Goal: Transaction & Acquisition: Purchase product/service

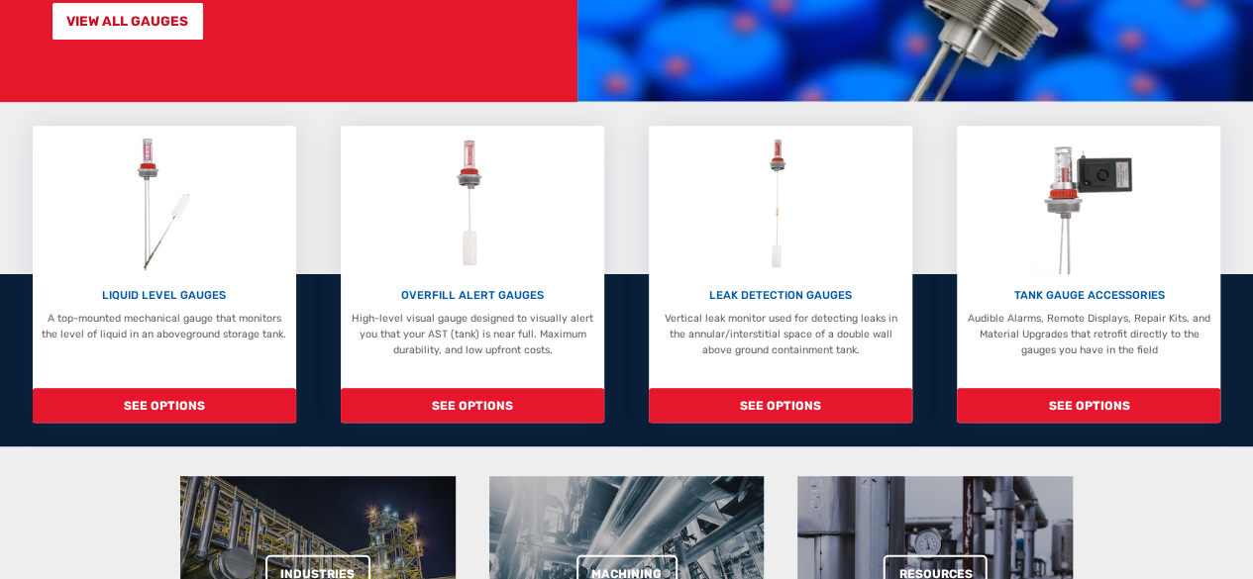
scroll to position [363, 0]
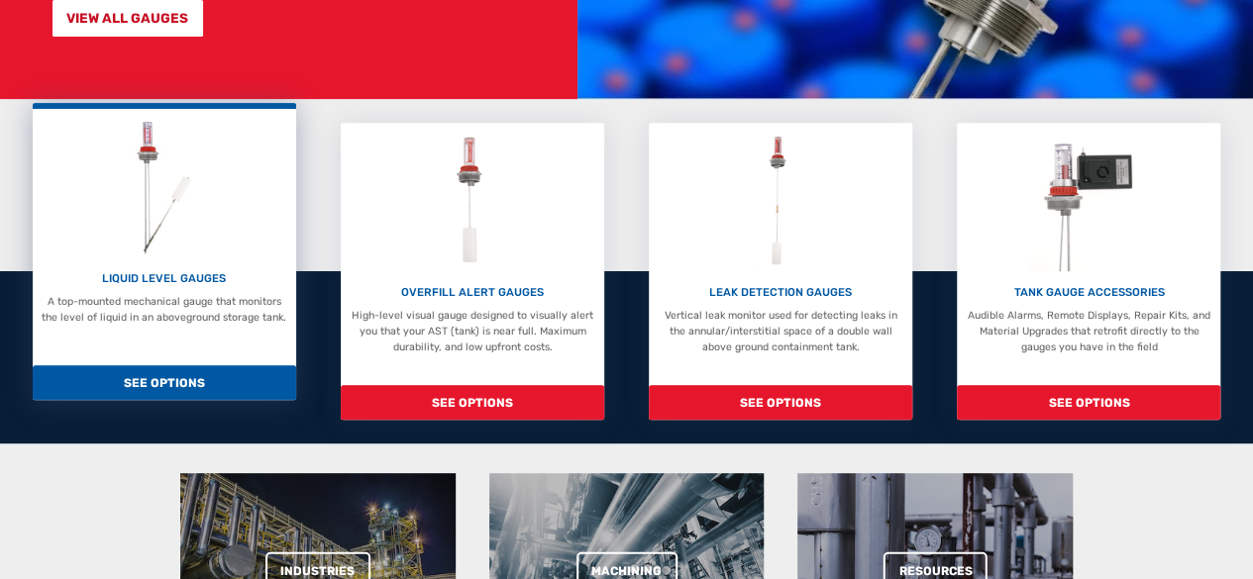
click at [215, 358] on div "LIQUID LEVEL GAUGES A top-mounted mechanical gauge that monitors the level of l…" at bounding box center [164, 251] width 263 height 297
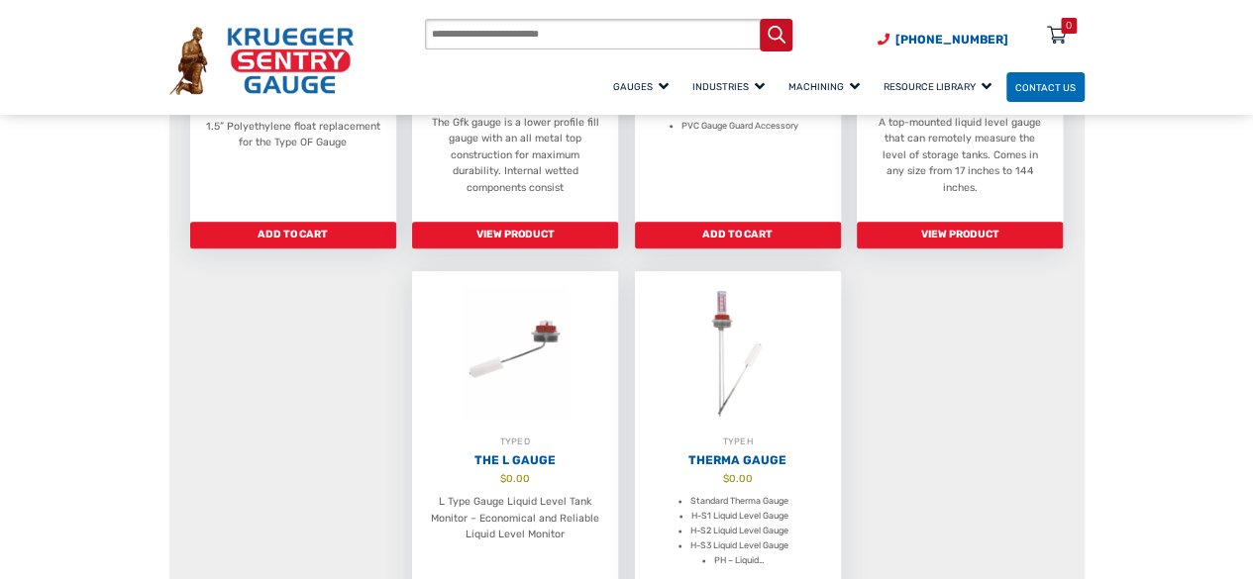
scroll to position [1146, 0]
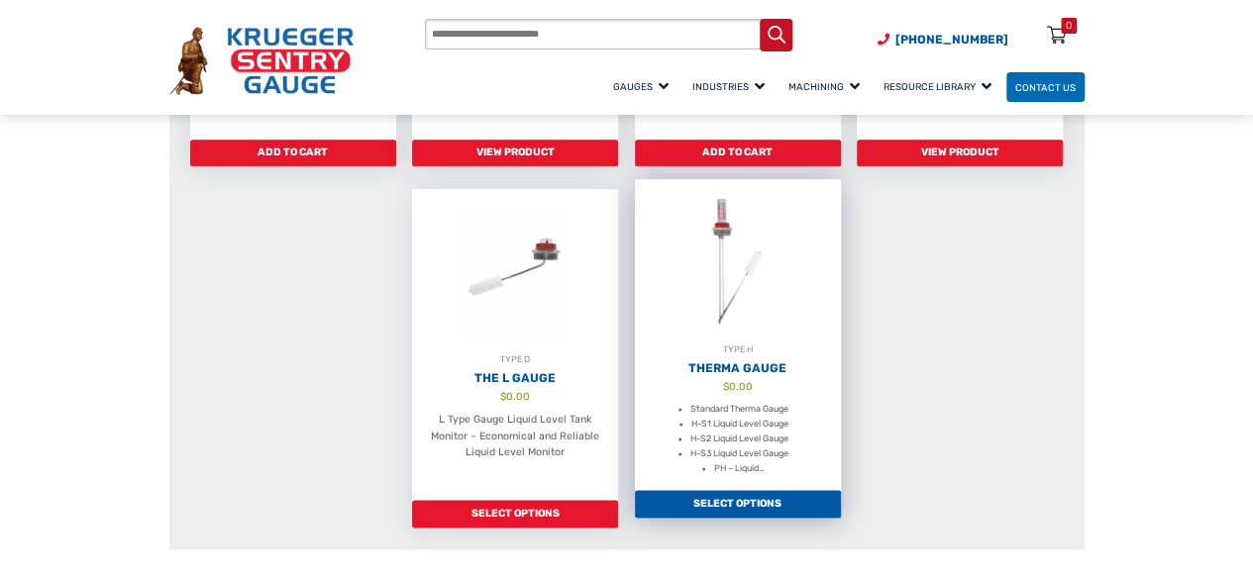
click at [768, 343] on div "TYPE H" at bounding box center [738, 350] width 206 height 15
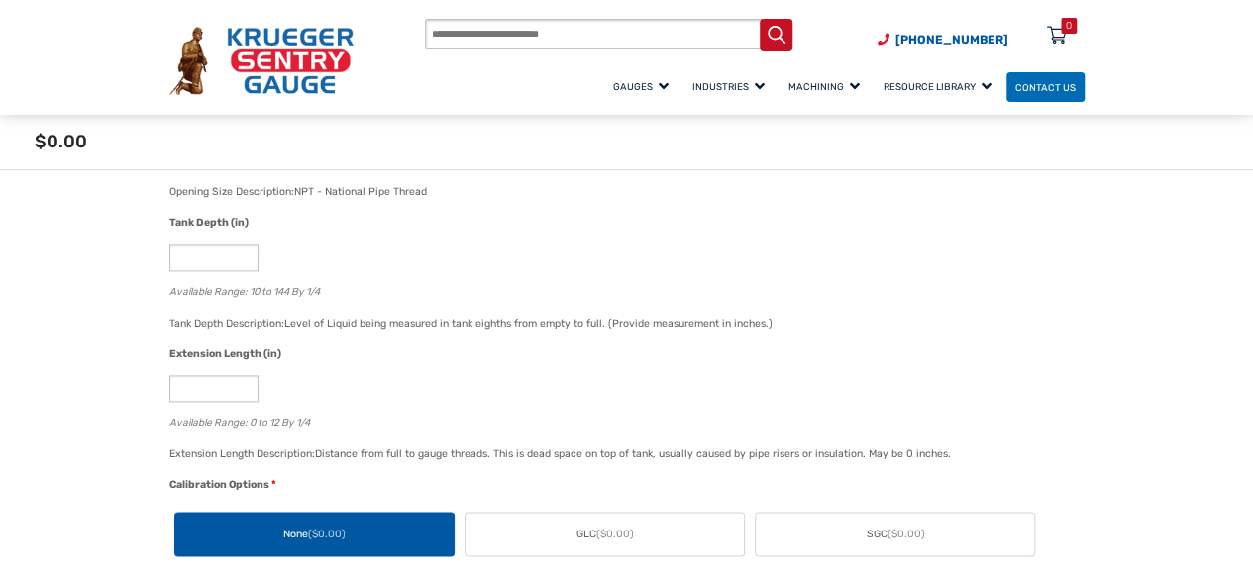
scroll to position [1204, 0]
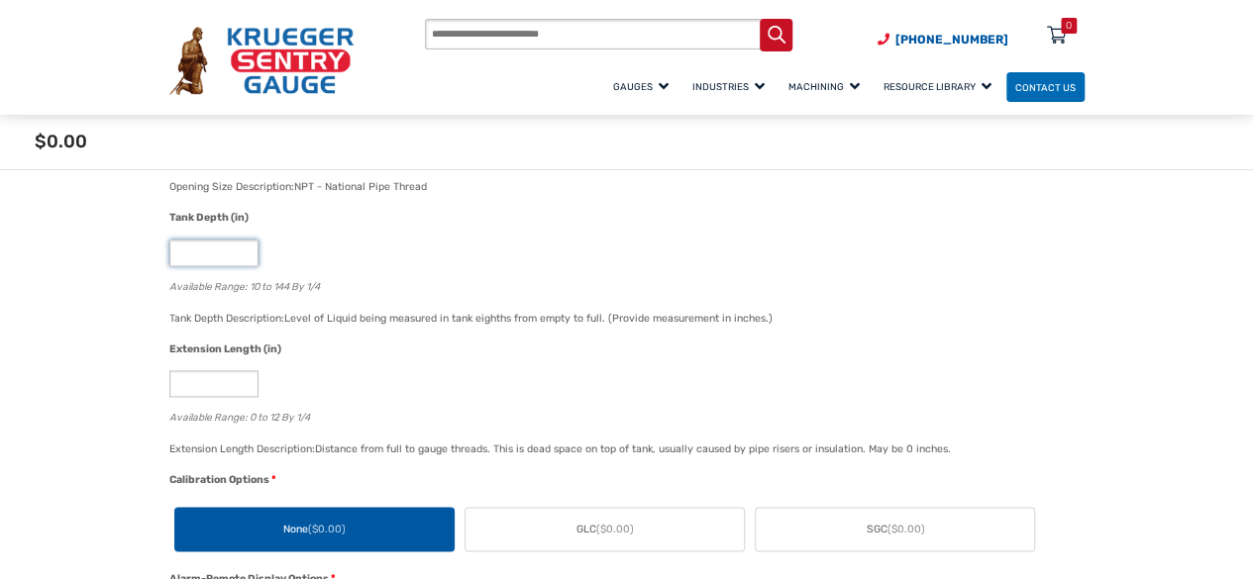
click at [218, 256] on input "**" at bounding box center [213, 253] width 89 height 27
type input "*"
type input "**"
click at [388, 242] on div "**" at bounding box center [621, 253] width 905 height 27
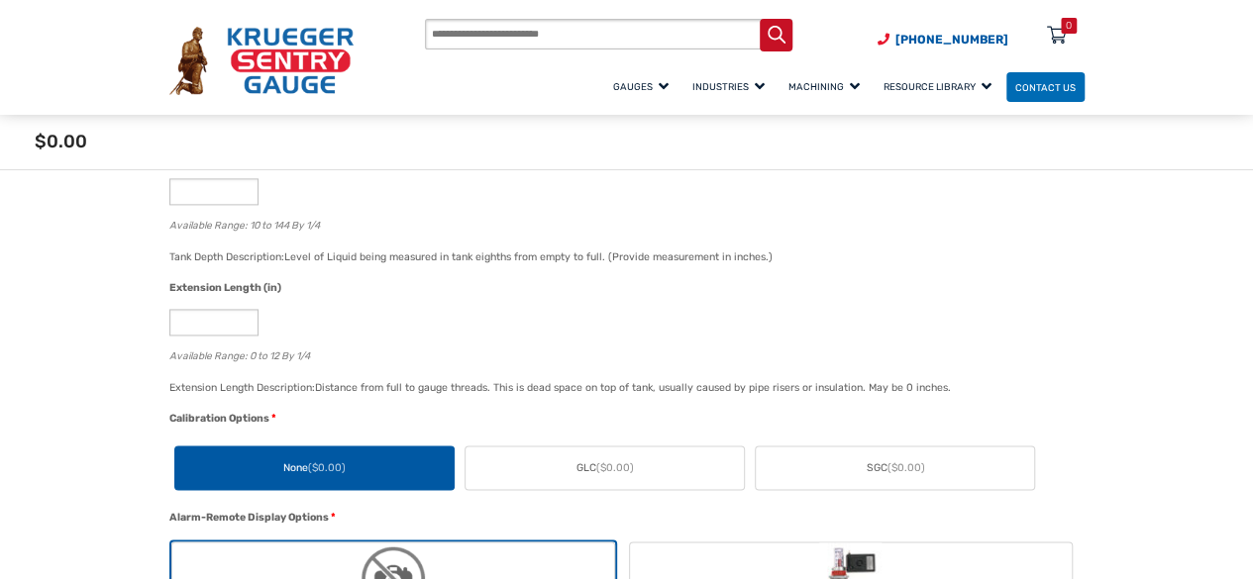
scroll to position [1267, 0]
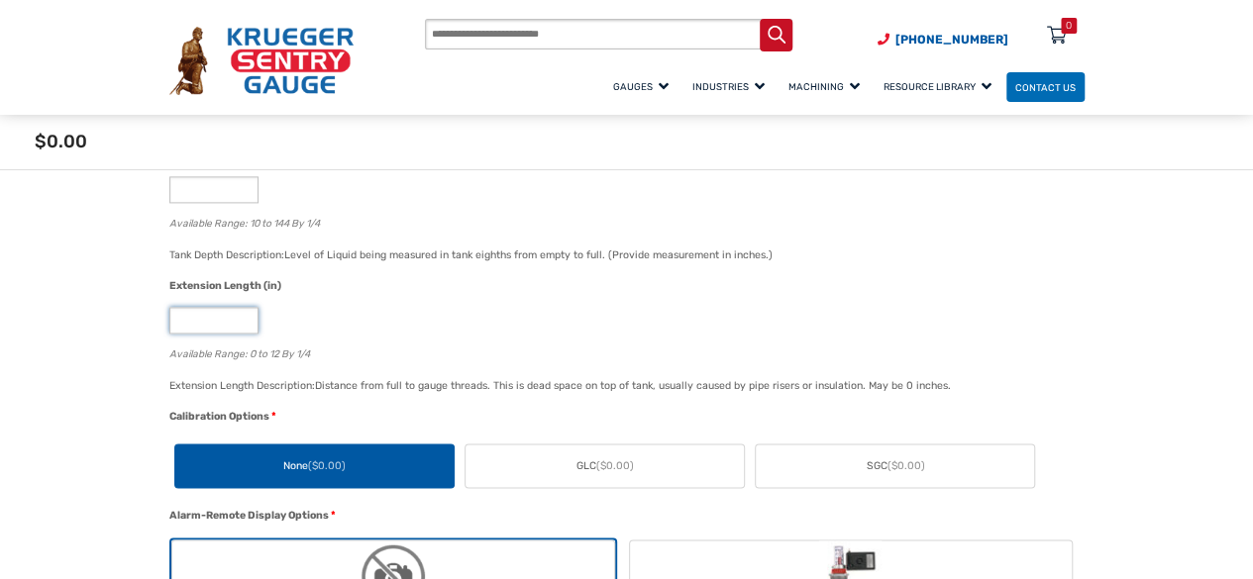
click at [232, 322] on input "*" at bounding box center [213, 320] width 89 height 27
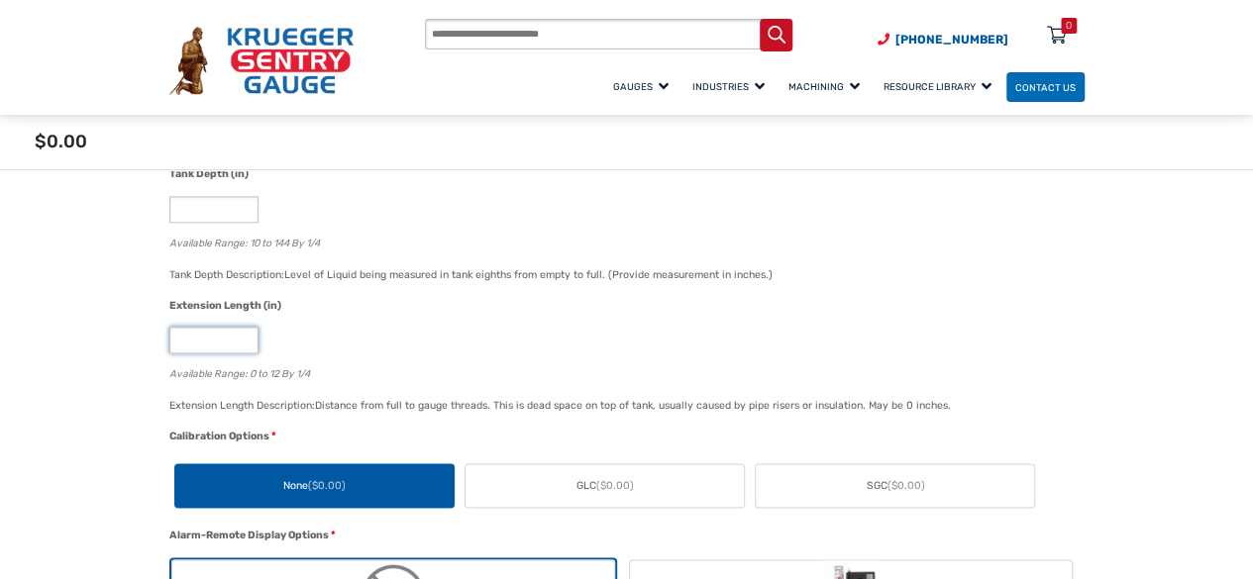
scroll to position [1249, 0]
drag, startPoint x: 319, startPoint y: 311, endPoint x: 218, endPoint y: 348, distance: 107.4
click at [218, 348] on div "Extension Length (in) * Available Range: 0 to 12 By 1/4" at bounding box center [621, 346] width 915 height 99
click at [218, 348] on input "*" at bounding box center [213, 339] width 89 height 27
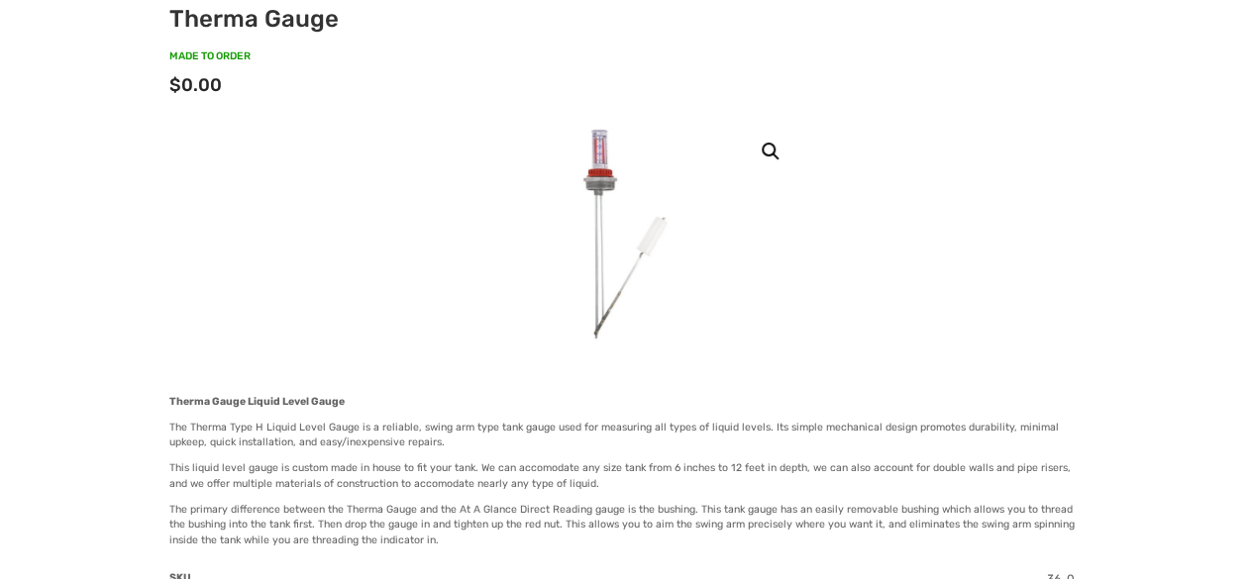
scroll to position [0, 0]
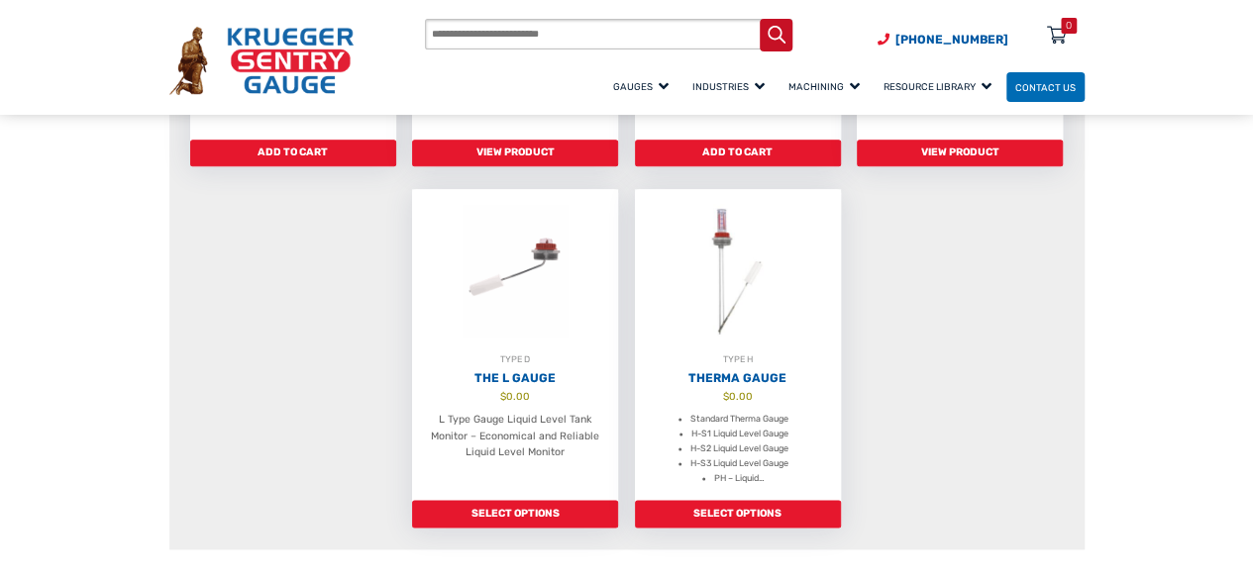
click at [590, 29] on input "Products search" at bounding box center [608, 35] width 367 height 32
type input "**********"
click at [759, 19] on button "Search" at bounding box center [775, 35] width 33 height 33
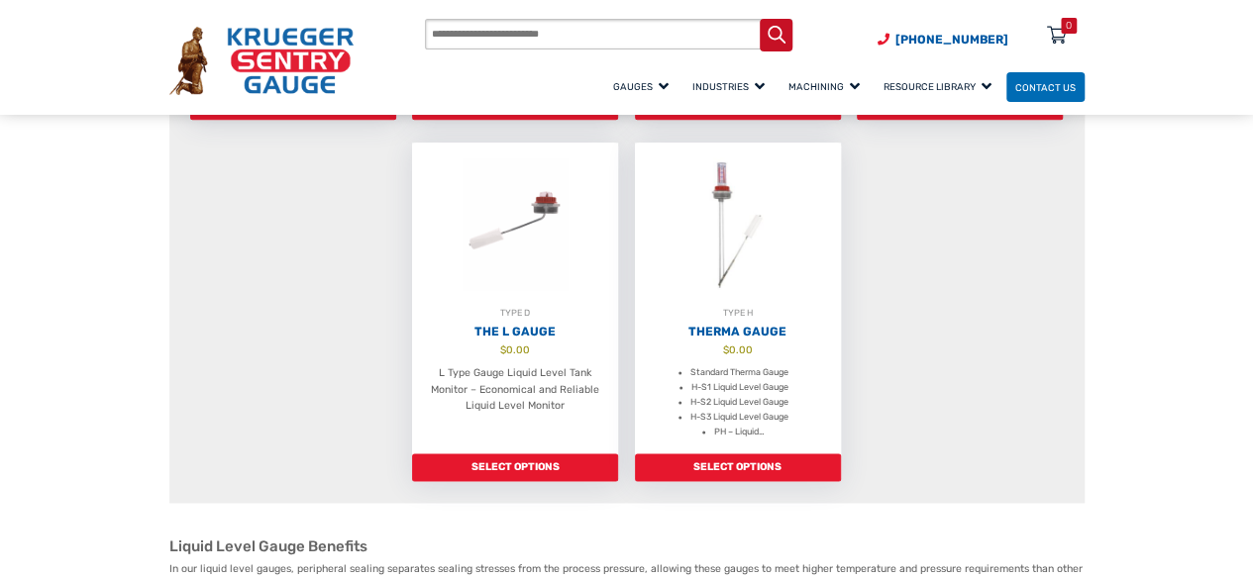
scroll to position [1191, 0]
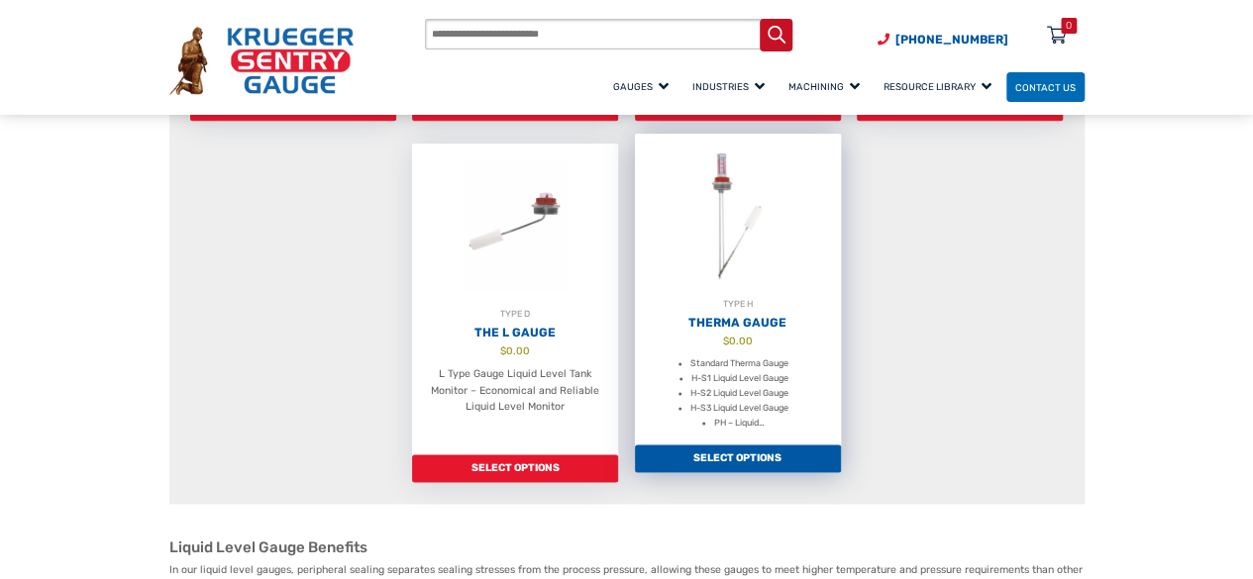
click at [756, 297] on div "TYPE H" at bounding box center [738, 304] width 206 height 15
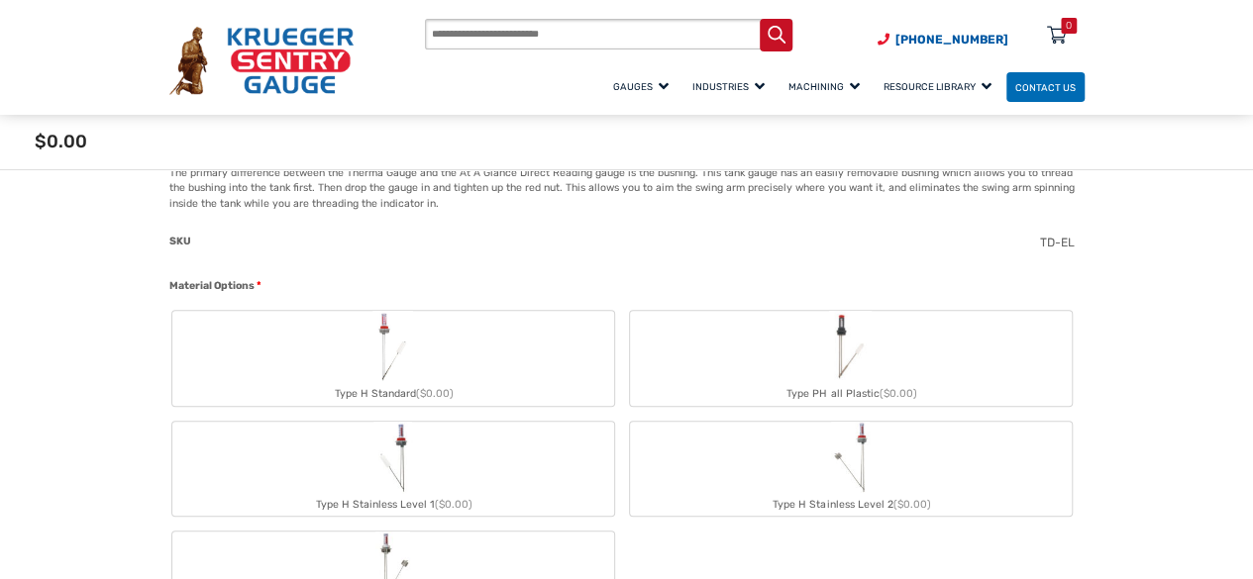
scroll to position [558, 0]
click at [502, 337] on label "Type H Standard ($0.00)" at bounding box center [393, 357] width 442 height 95
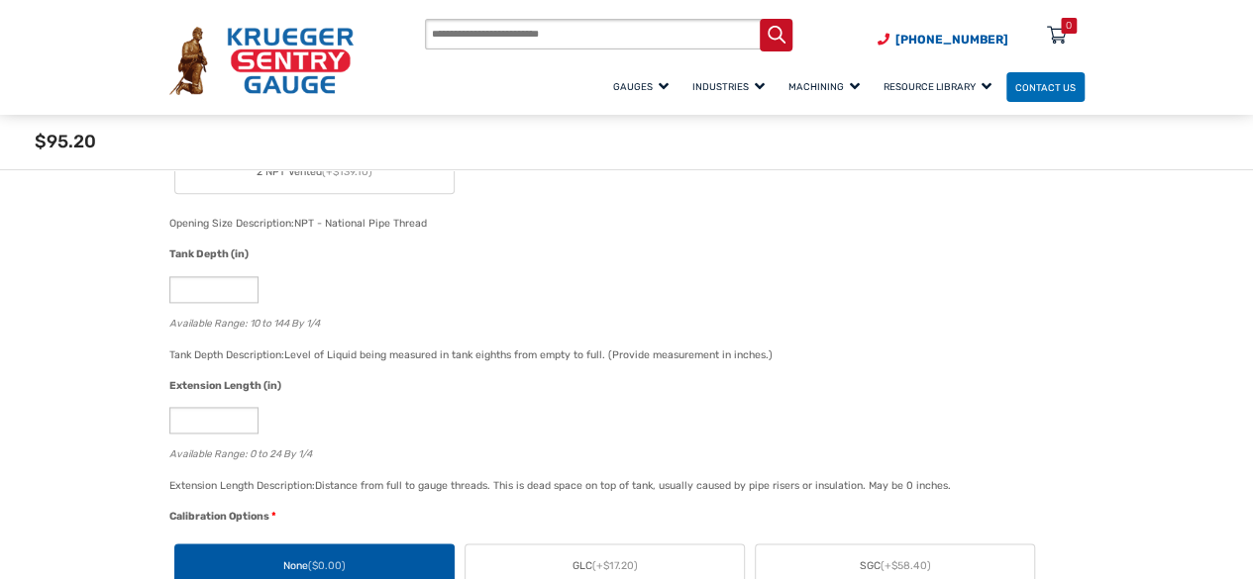
scroll to position [1201, 0]
click at [223, 297] on input "**" at bounding box center [213, 288] width 89 height 27
type input "*"
click at [207, 425] on input "*" at bounding box center [213, 419] width 89 height 27
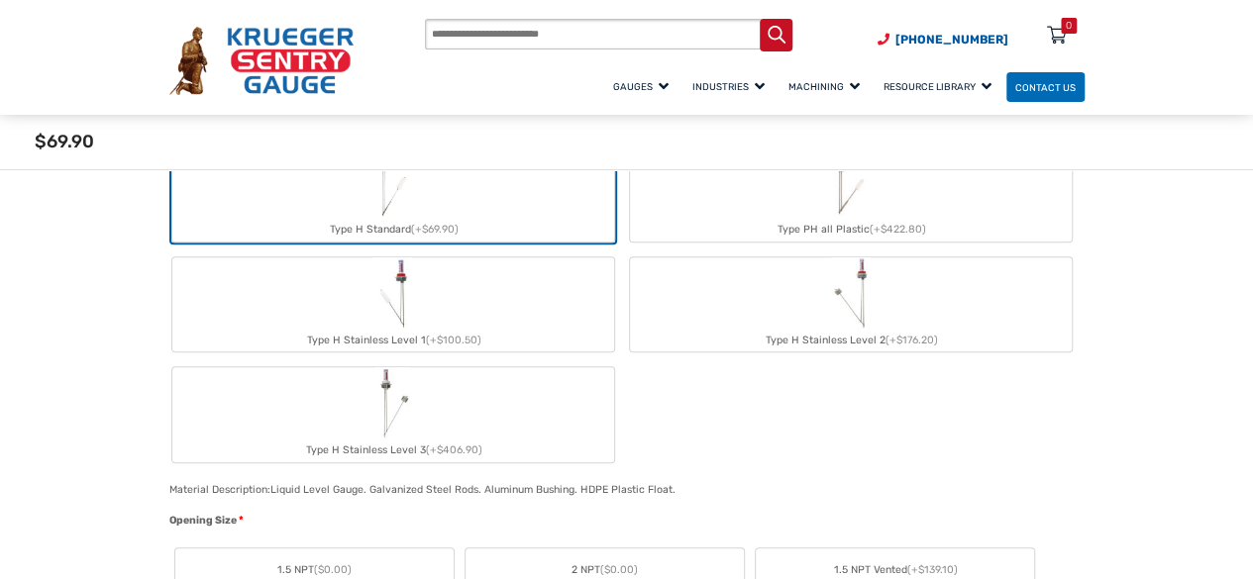
scroll to position [754, 0]
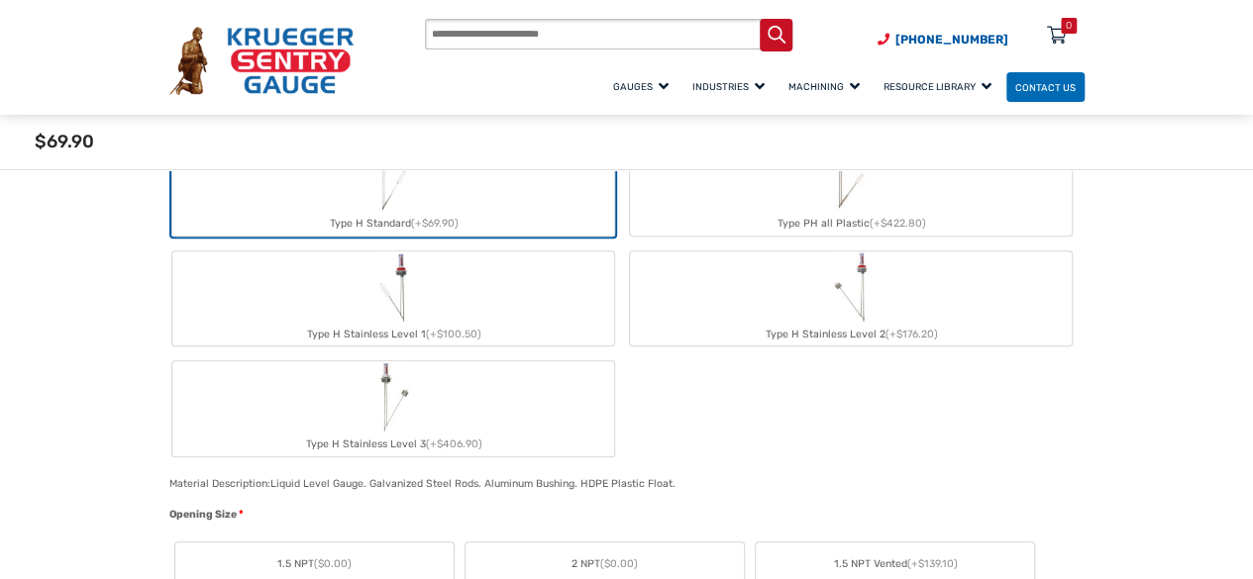
click at [528, 288] on label "Type H Stainless Level 1 (+$100.50)" at bounding box center [393, 299] width 442 height 95
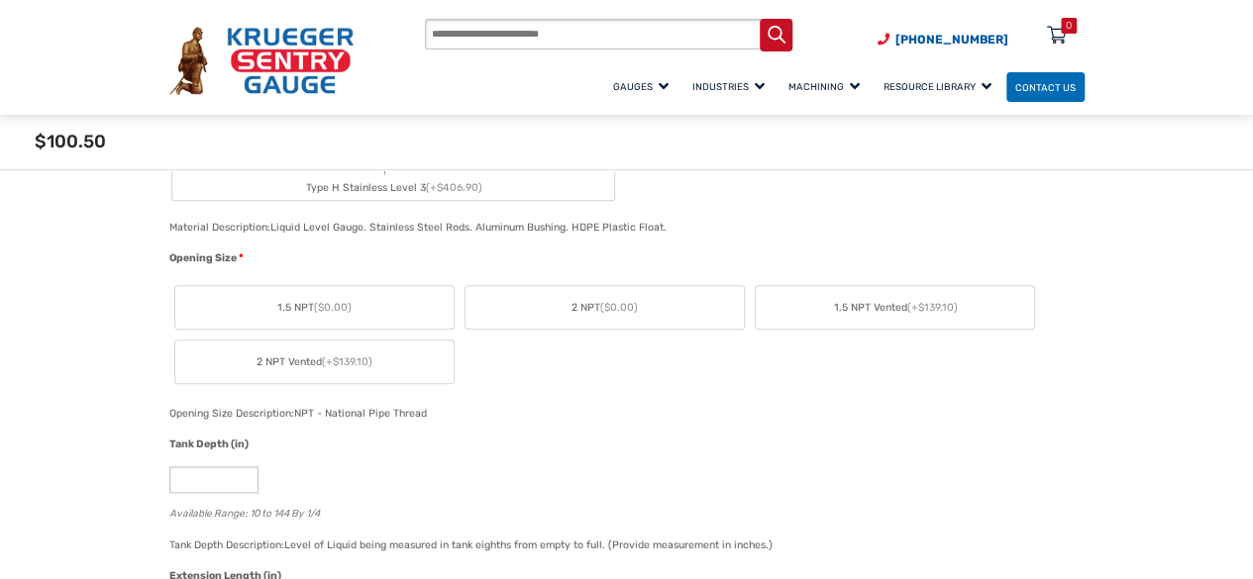
scroll to position [1012, 0]
click at [355, 304] on label "1.5 NPT ($0.00)" at bounding box center [314, 305] width 278 height 43
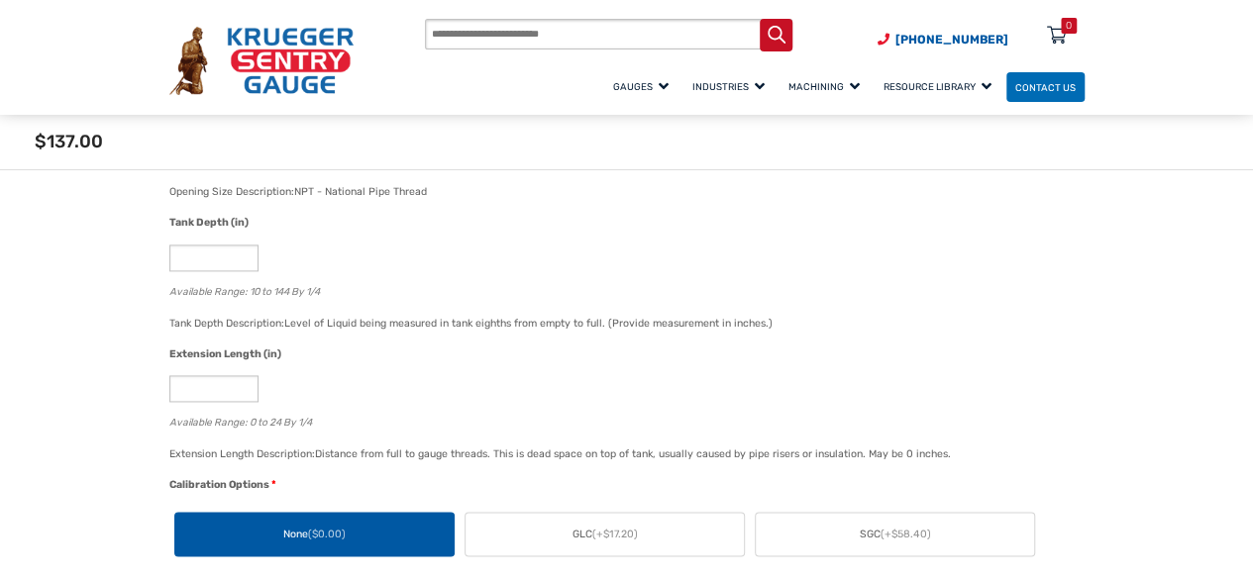
scroll to position [1234, 0]
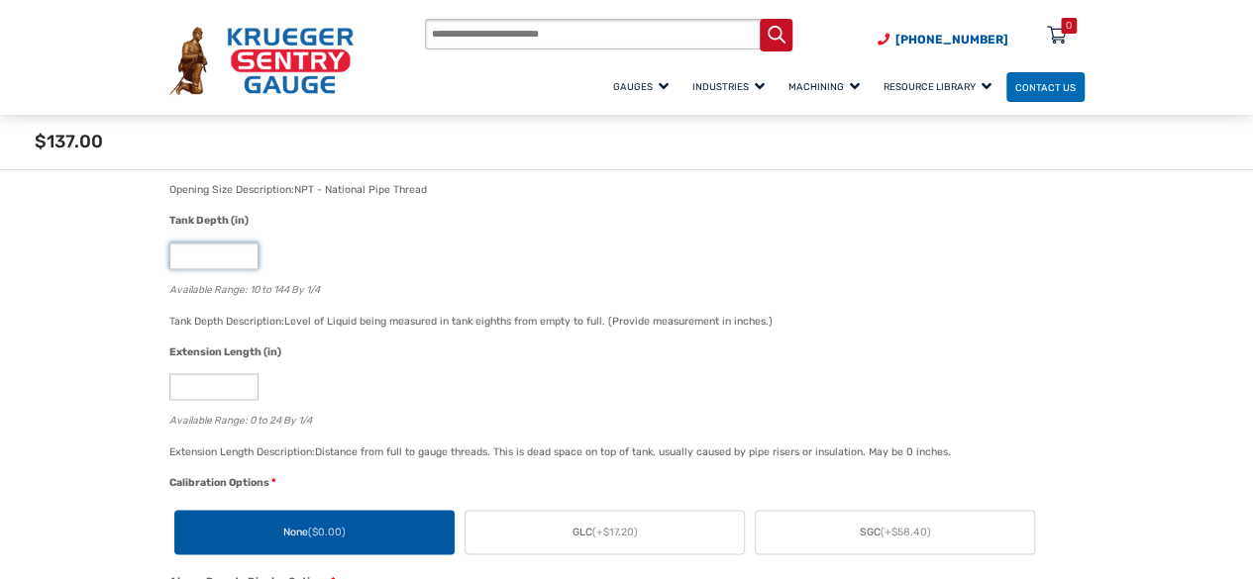
click at [216, 247] on input "**" at bounding box center [213, 256] width 89 height 27
type input "*"
click at [188, 369] on div "Extension Length (in) * Available Range: 0 to 24 By 1/4" at bounding box center [621, 394] width 915 height 99
click at [200, 384] on input "*" at bounding box center [213, 386] width 89 height 27
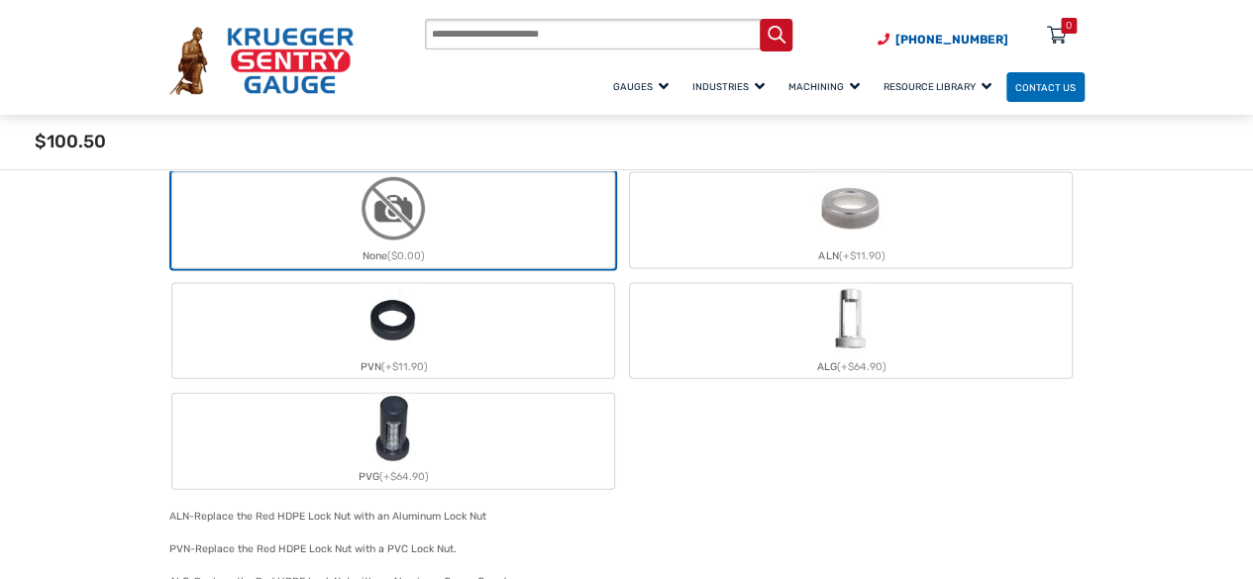
scroll to position [2022, 0]
click at [806, 330] on label "ALG (+$64.90)" at bounding box center [851, 330] width 442 height 95
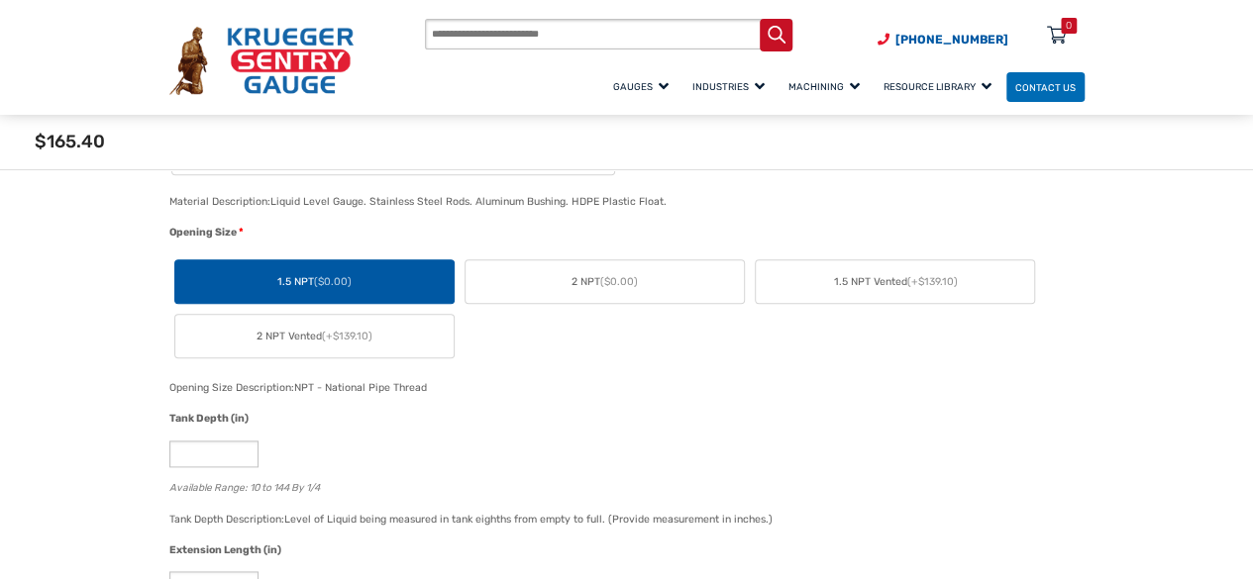
scroll to position [1069, 0]
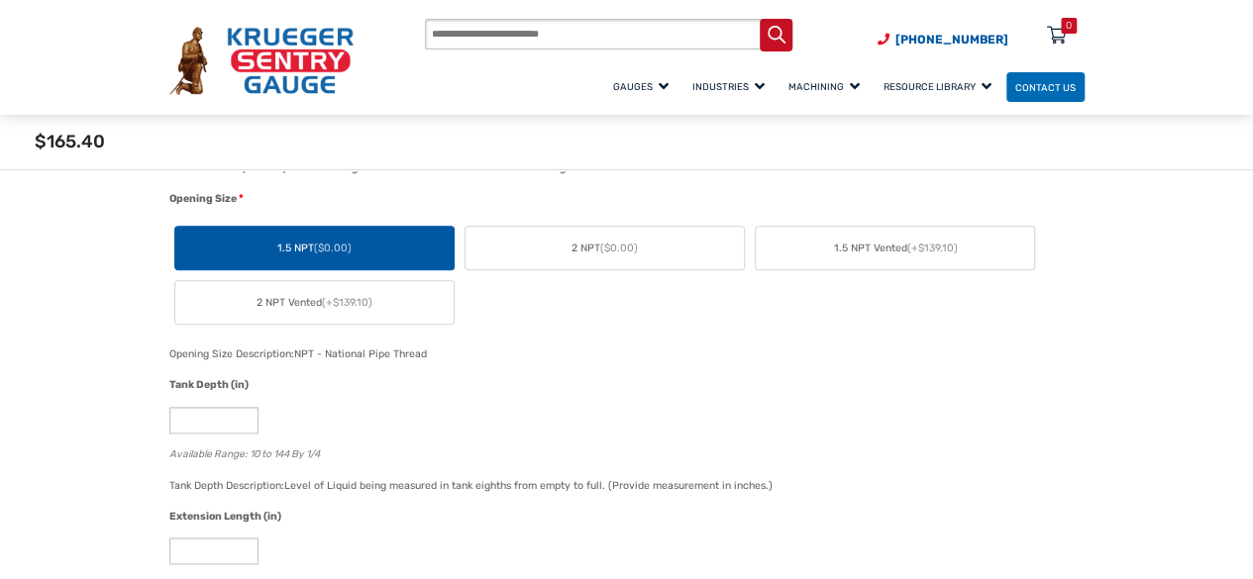
click at [636, 251] on span "($0.00)" at bounding box center [619, 248] width 38 height 13
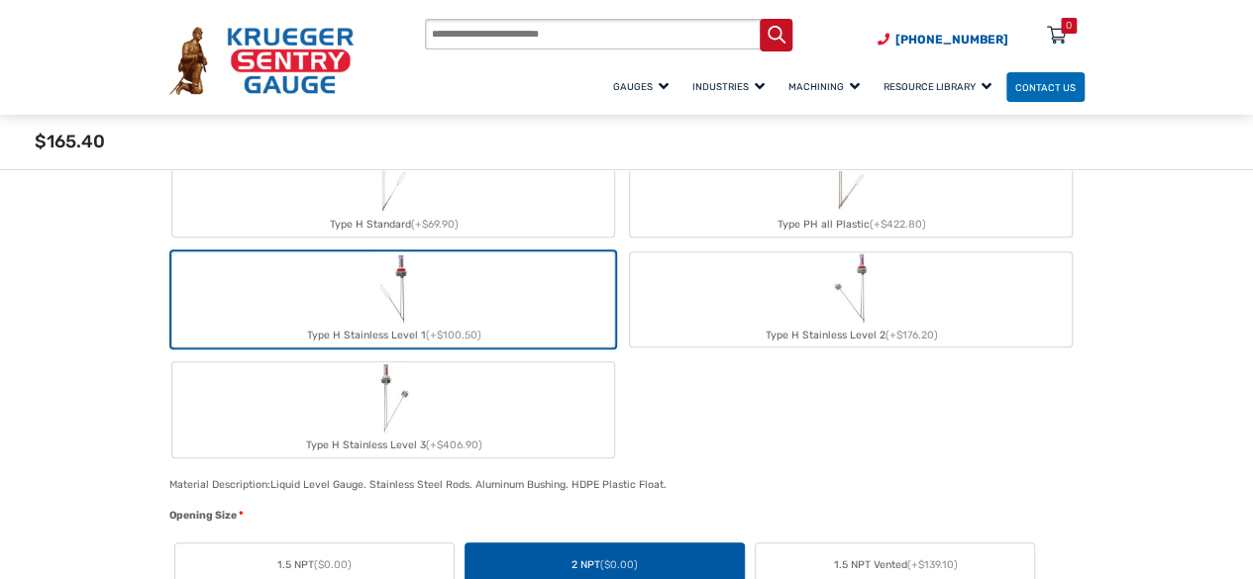
scroll to position [751, 0]
click at [774, 326] on div "Type H Stainless Level 2 (+$176.20)" at bounding box center [851, 338] width 442 height 24
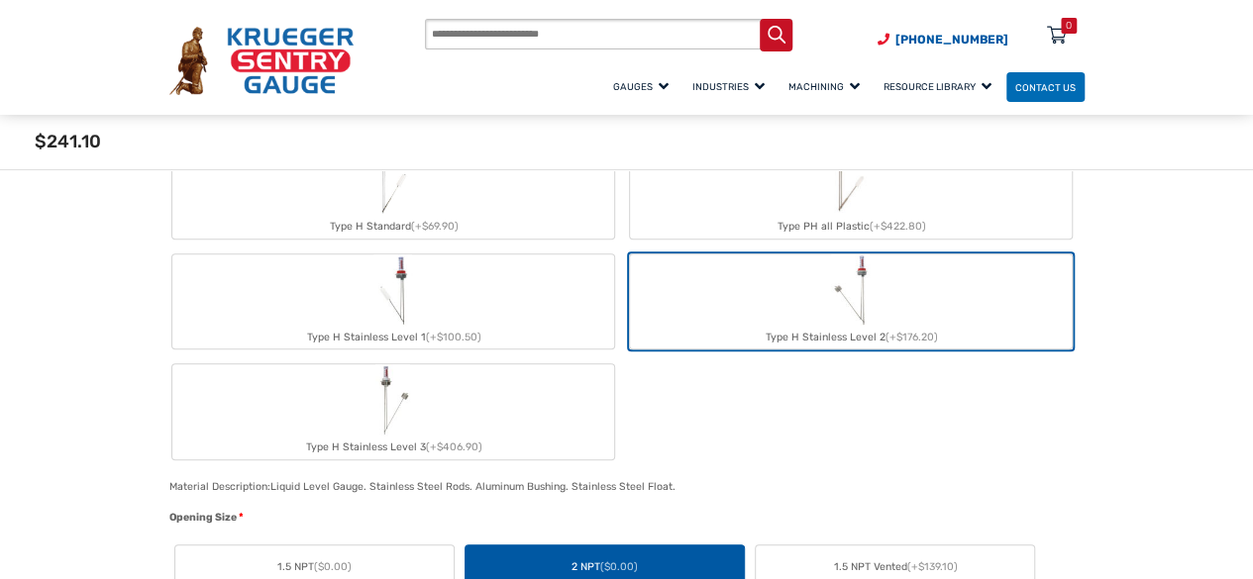
click at [551, 306] on label "Type H Stainless Level 1 (+$100.50)" at bounding box center [393, 301] width 442 height 95
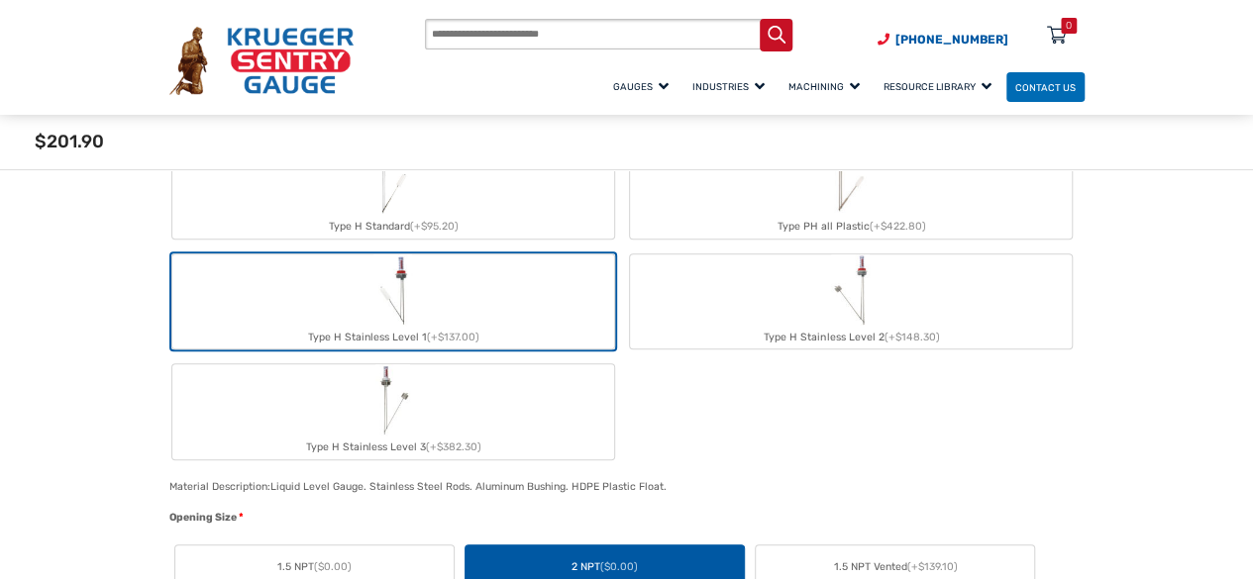
click at [727, 278] on label "Type H Stainless Level 2 (+$148.30)" at bounding box center [851, 301] width 442 height 95
type input "**"
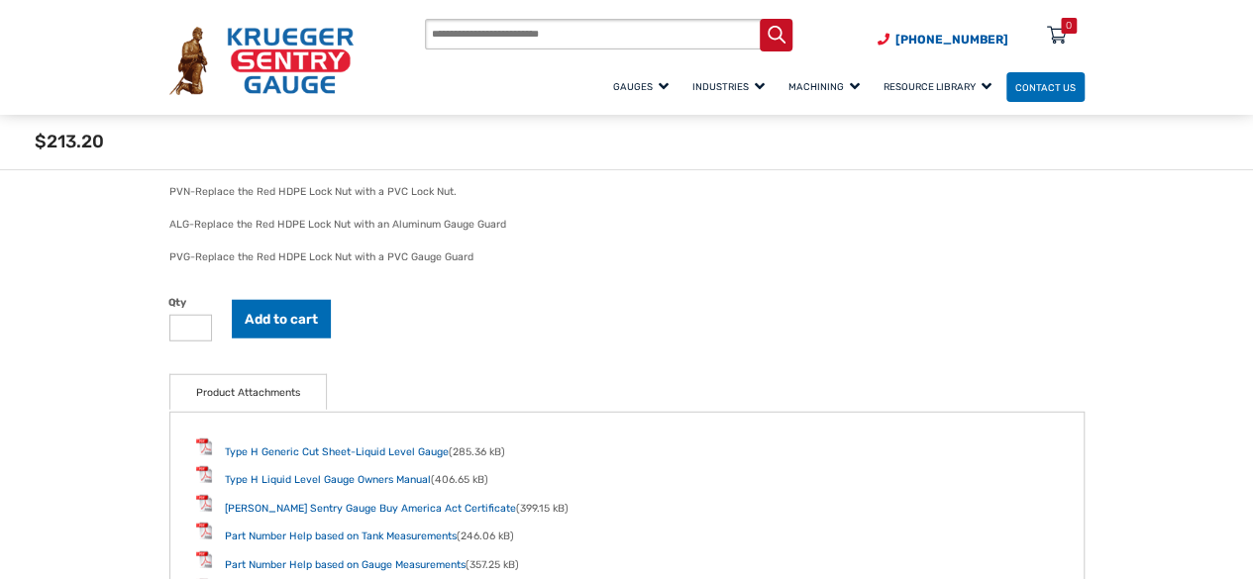
scroll to position [2375, 0]
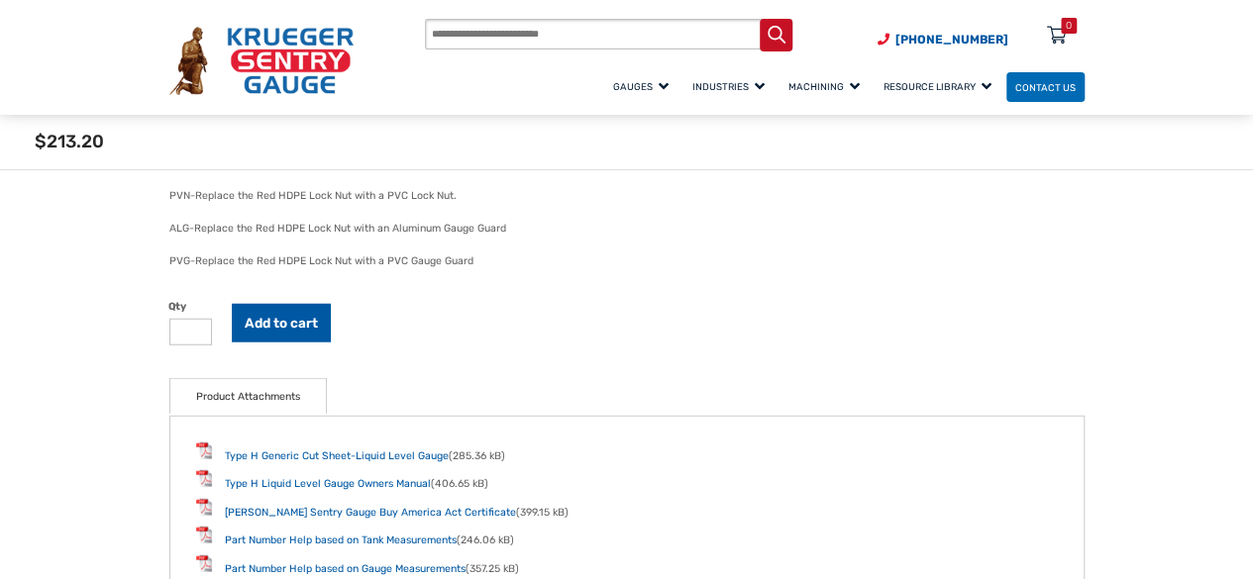
click at [305, 322] on button "Add to cart" at bounding box center [281, 323] width 99 height 39
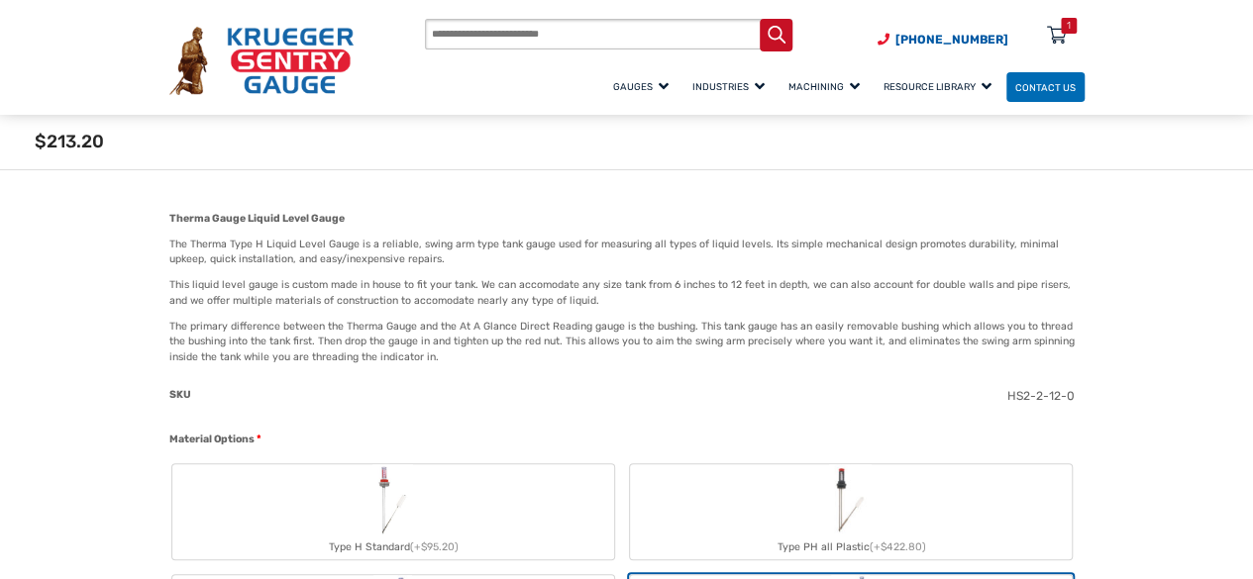
scroll to position [520, 0]
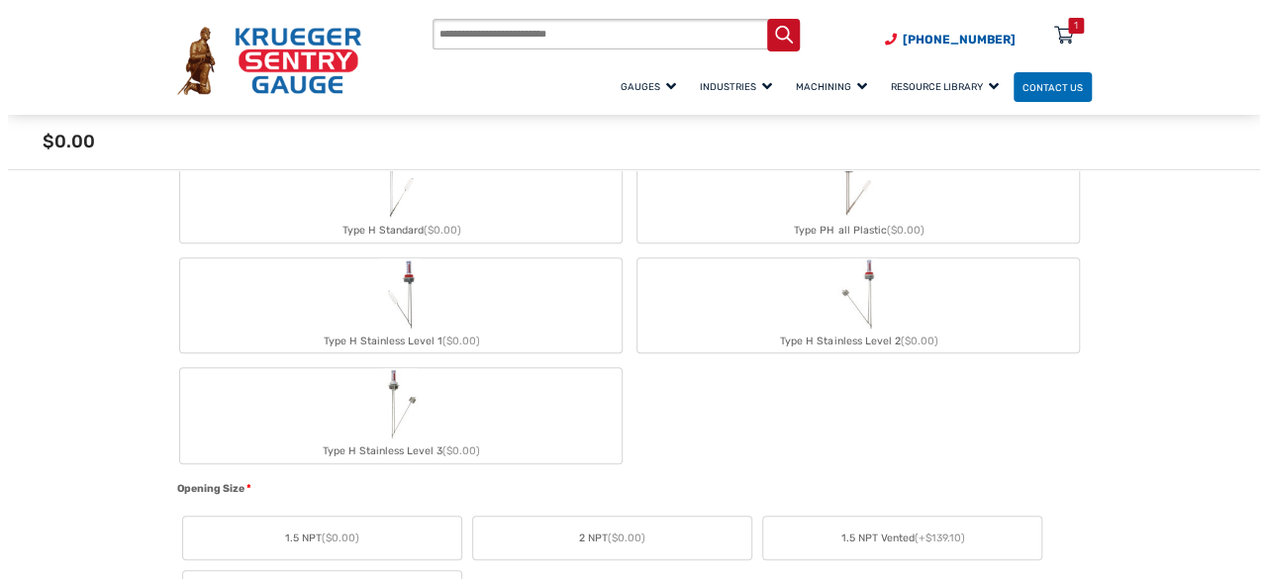
scroll to position [732, 0]
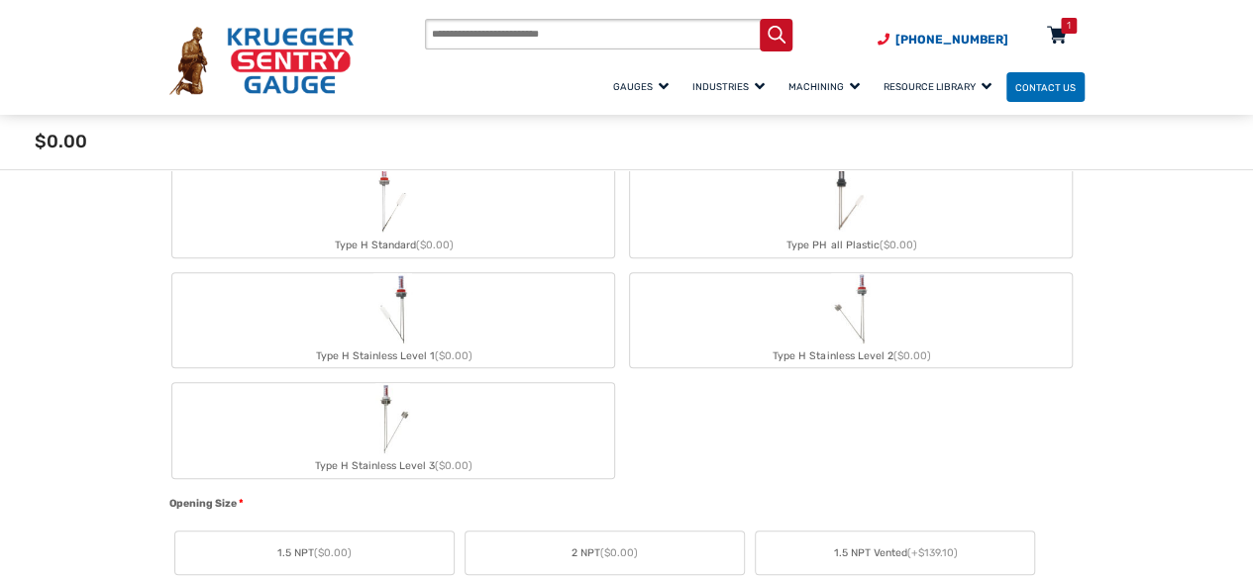
click at [1067, 34] on div "1" at bounding box center [1068, 26] width 4 height 16
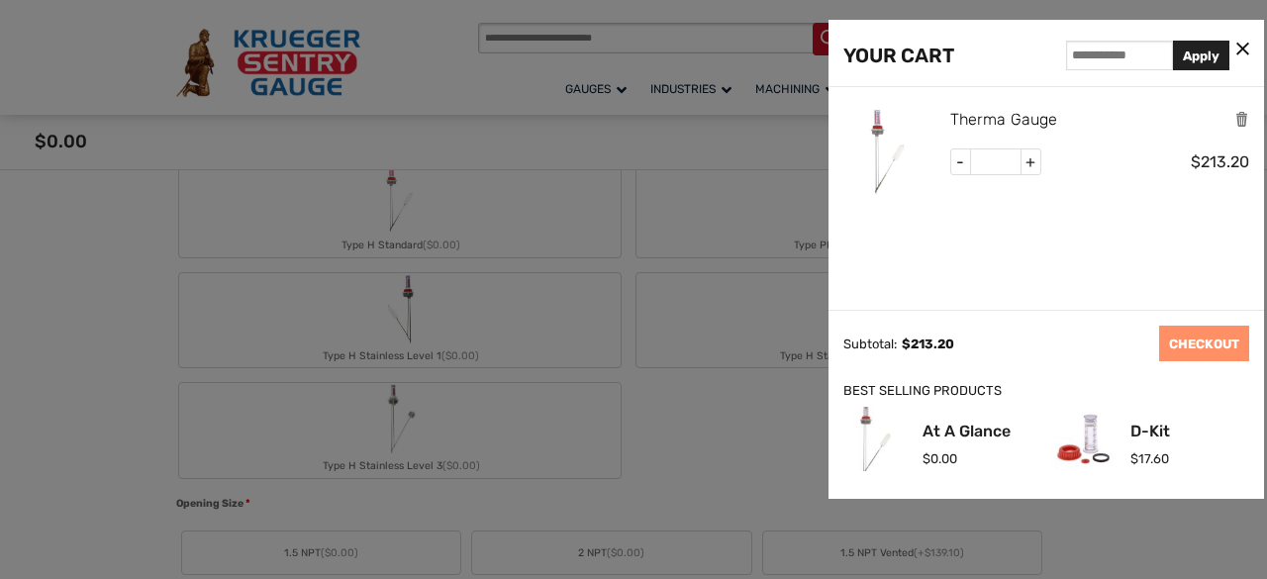
click at [972, 115] on link "Therma Gauge" at bounding box center [1005, 120] width 108 height 26
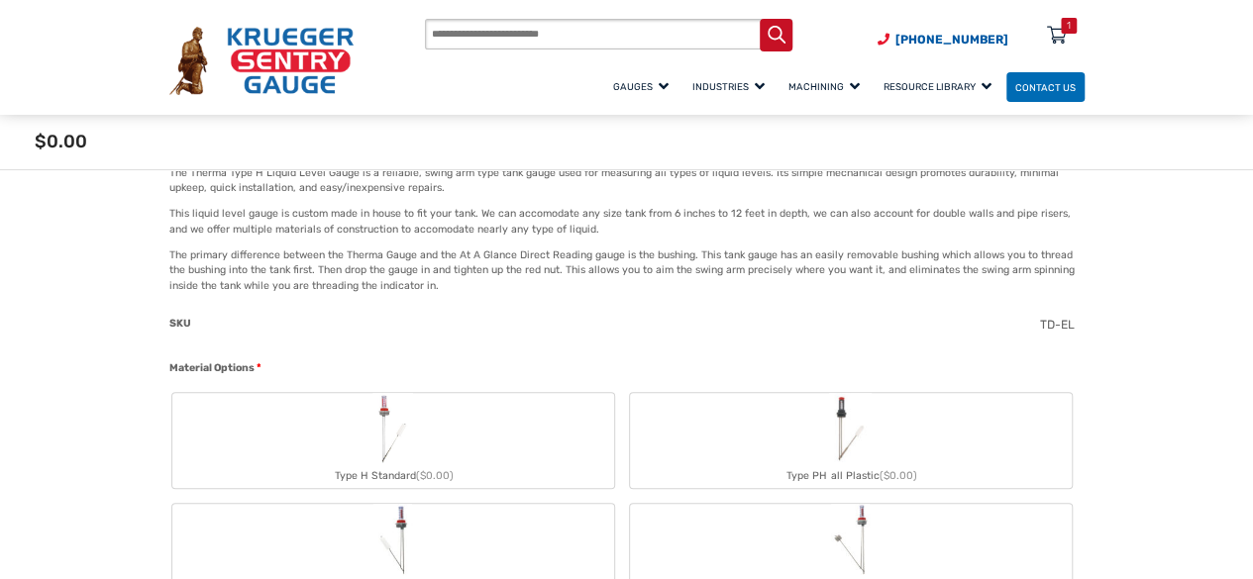
scroll to position [476, 0]
drag, startPoint x: 1038, startPoint y: 323, endPoint x: 1094, endPoint y: 324, distance: 56.5
click at [1068, 332] on div "TD-EL" at bounding box center [1057, 324] width 35 height 18
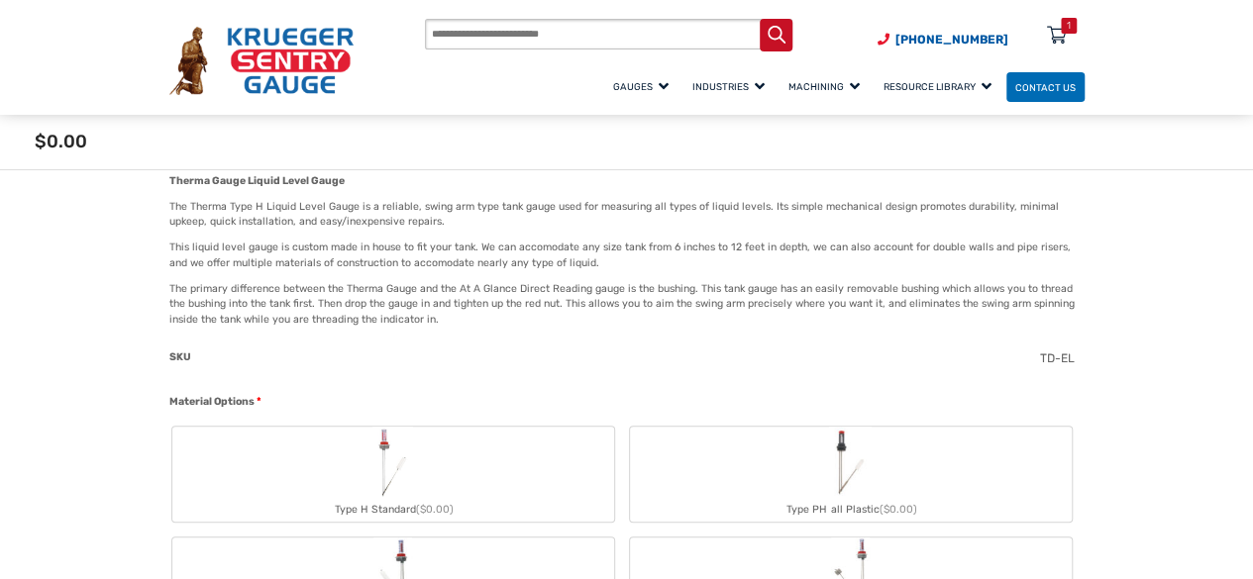
scroll to position [444, 0]
drag, startPoint x: 1039, startPoint y: 353, endPoint x: 1077, endPoint y: 352, distance: 38.6
click at [1077, 352] on div "SKU TD-EL" at bounding box center [621, 370] width 915 height 45
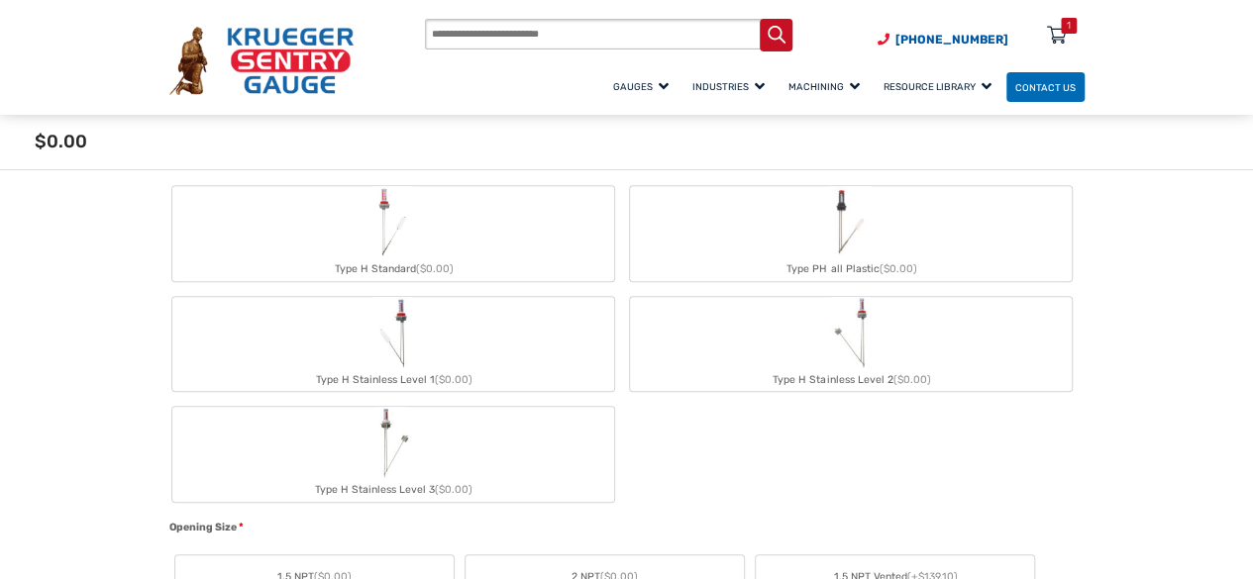
scroll to position [686, 0]
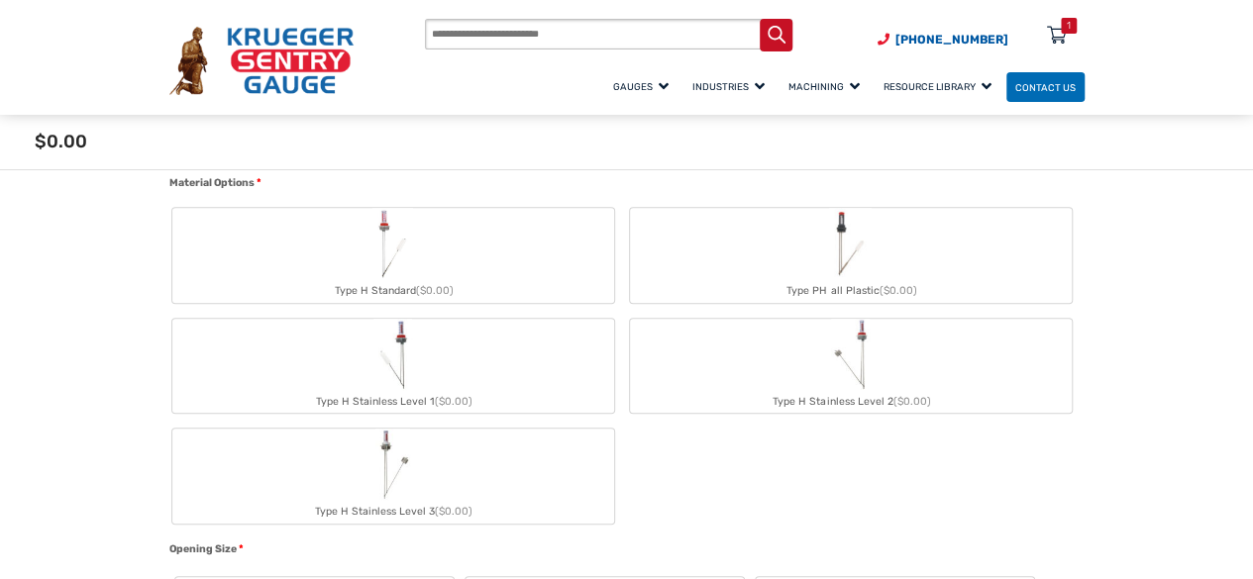
click at [759, 356] on label "Type H Stainless Level 2 ($0.00)" at bounding box center [851, 366] width 442 height 95
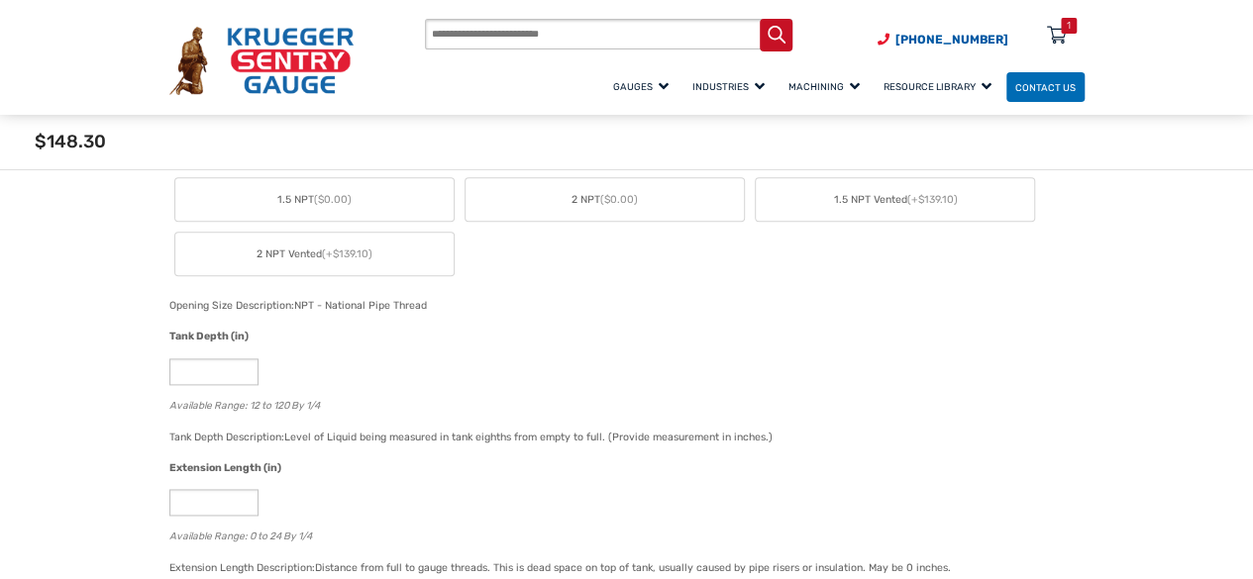
scroll to position [1107, 0]
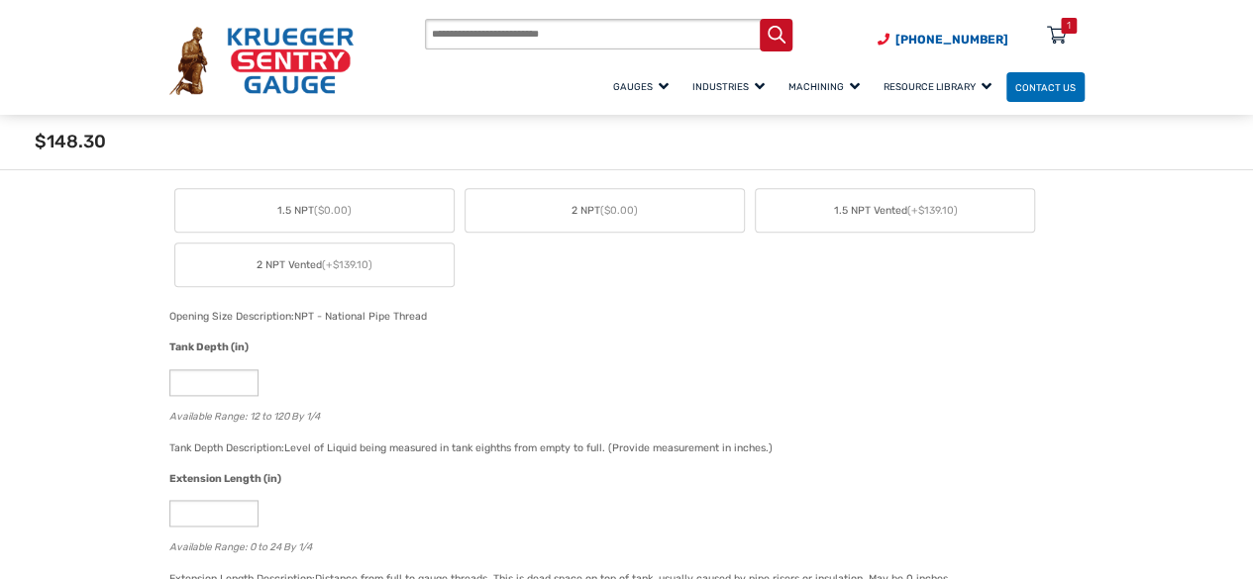
click at [707, 405] on div "Available Range: 12 to 120 By 1/4" at bounding box center [621, 414] width 905 height 19
click at [644, 221] on label "2 NPT ($0.00)" at bounding box center [604, 210] width 278 height 43
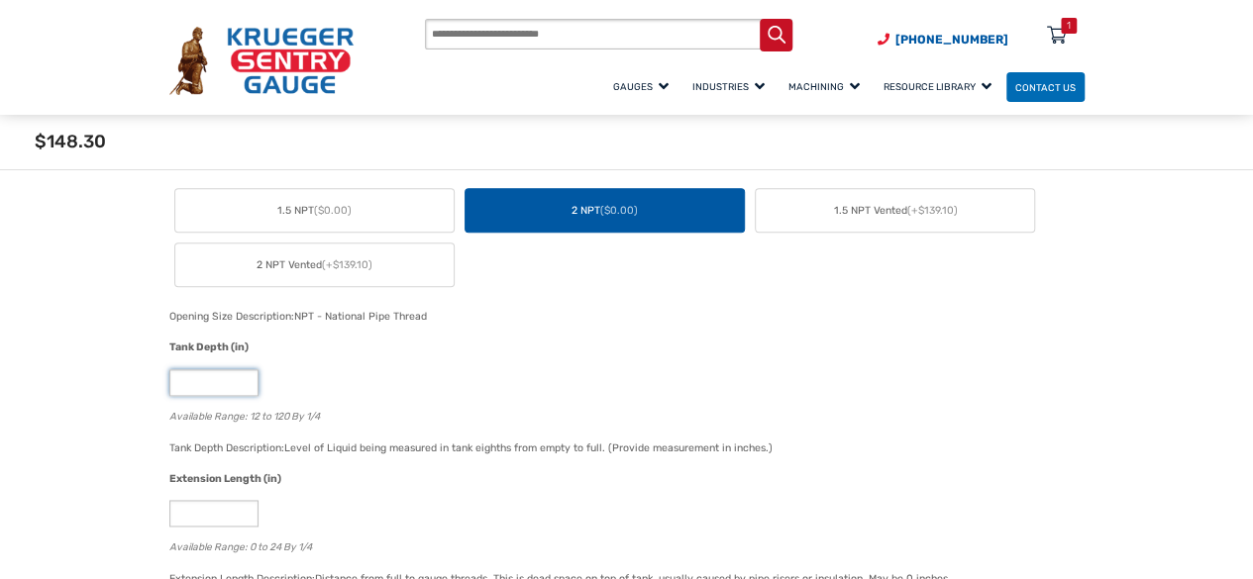
click at [210, 383] on input "**" at bounding box center [213, 382] width 89 height 27
type input "*"
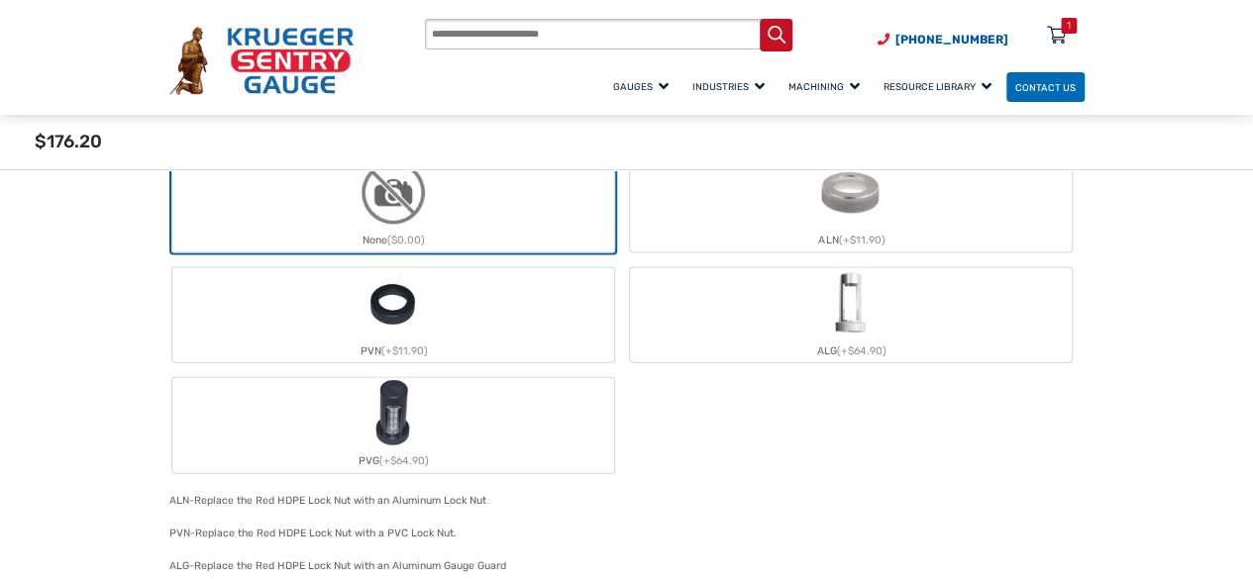
scroll to position [2038, 0]
type input "**"
click at [718, 307] on label "ALG (+$64.90)" at bounding box center [851, 314] width 442 height 95
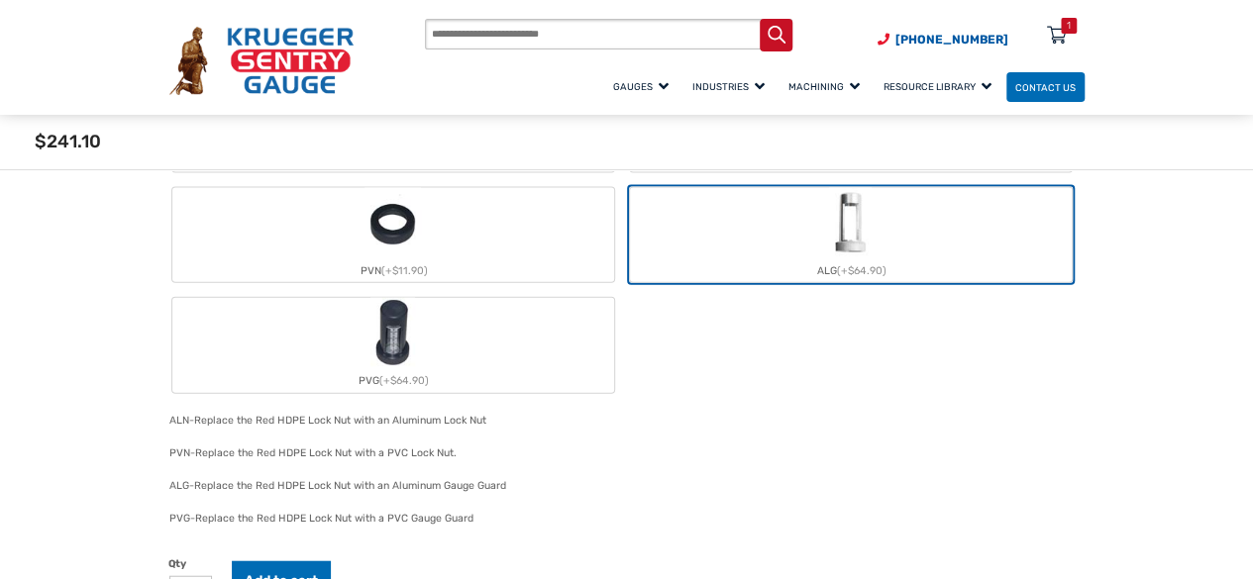
scroll to position [2118, 0]
